Goal: Information Seeking & Learning: Learn about a topic

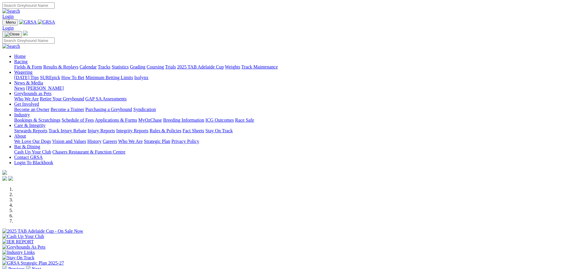
scroll to position [118, 0]
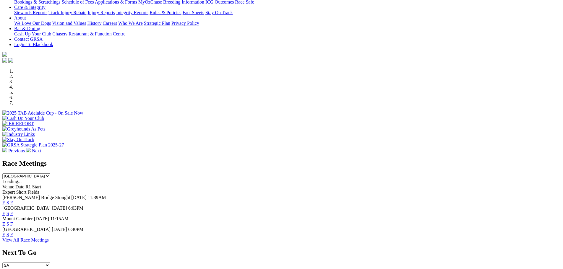
click at [5, 211] on link "E" at bounding box center [3, 213] width 3 height 5
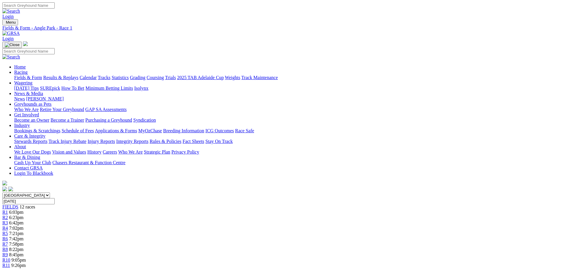
click at [24, 215] on span "6:23pm" at bounding box center [16, 217] width 14 height 5
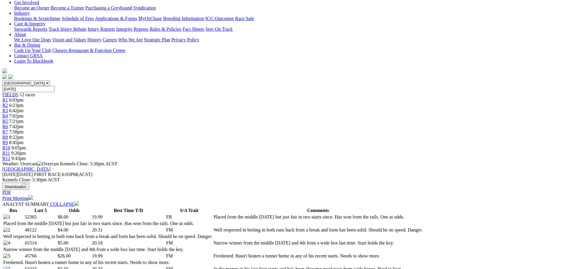
scroll to position [118, 0]
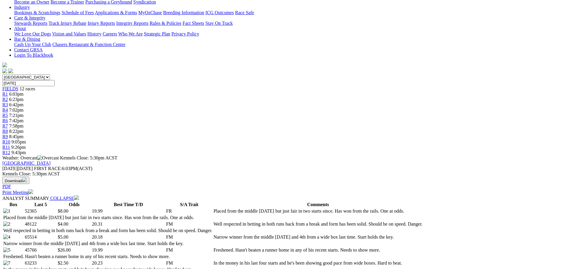
select select "10"
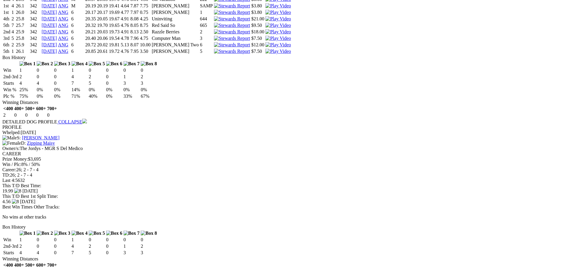
scroll to position [562, 0]
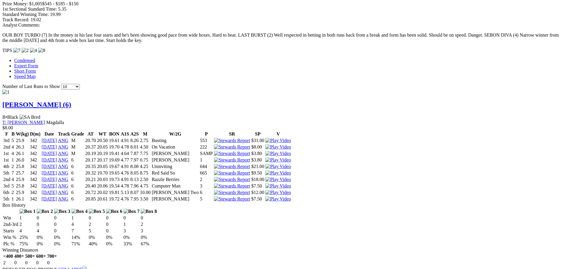
scroll to position [503, 0]
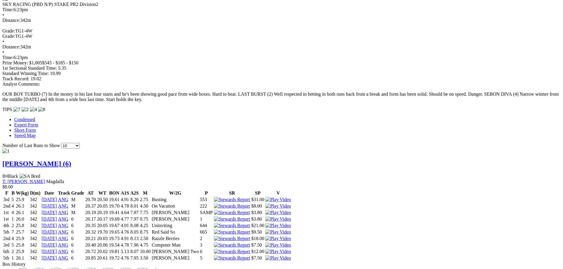
scroll to position [384, 0]
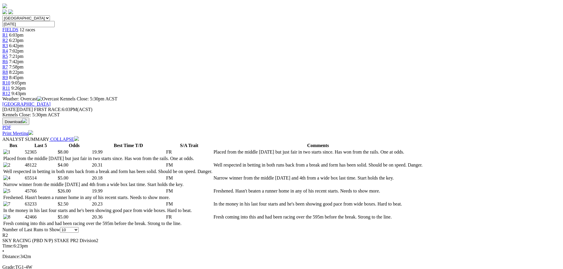
scroll to position [59, 0]
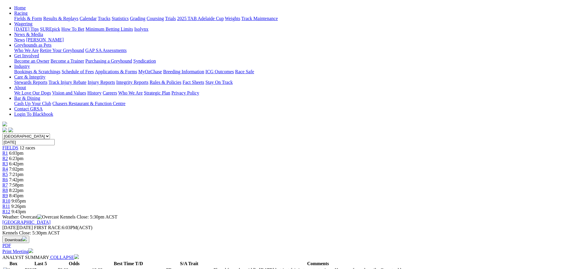
click at [8, 177] on span "R6" at bounding box center [5, 179] width 6 height 5
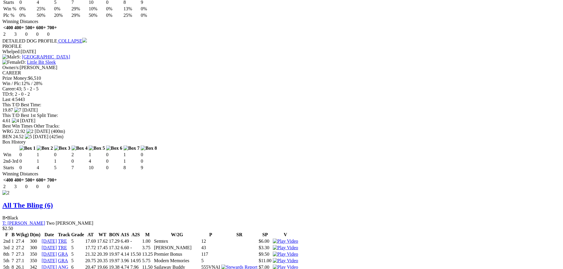
scroll to position [710, 0]
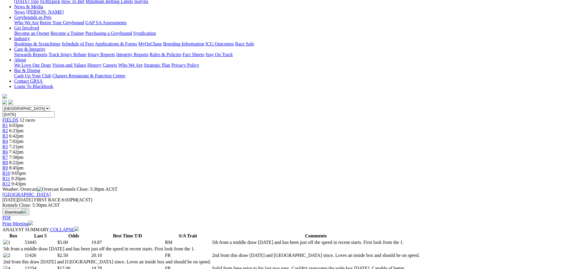
scroll to position [13, 0]
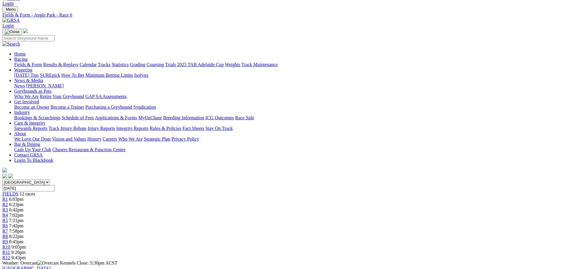
click at [449, 255] on div "R12 9:43pm" at bounding box center [281, 257] width 559 height 5
click at [10, 255] on span "R12" at bounding box center [6, 257] width 8 height 5
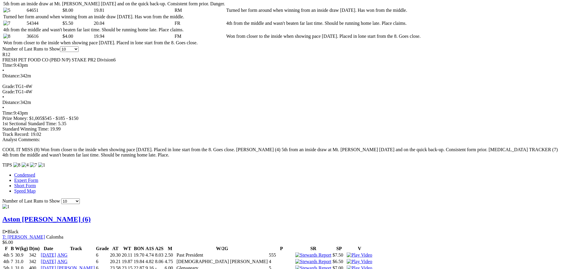
scroll to position [355, 0]
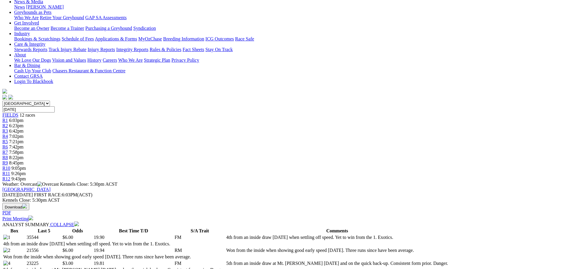
scroll to position [89, 0]
